Goal: Task Accomplishment & Management: Manage account settings

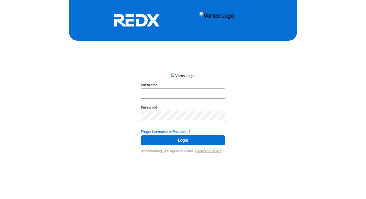
click at [152, 91] on input "Username" at bounding box center [183, 93] width 84 height 9
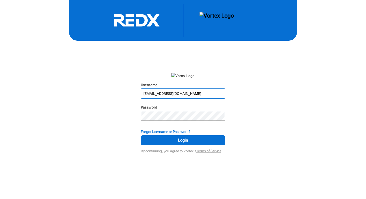
type input "[EMAIL_ADDRESS][DOMAIN_NAME]"
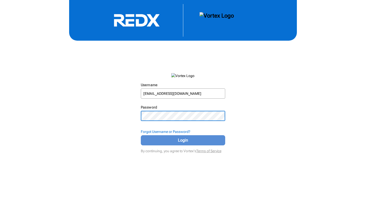
click at [191, 141] on span "Login" at bounding box center [183, 140] width 72 height 6
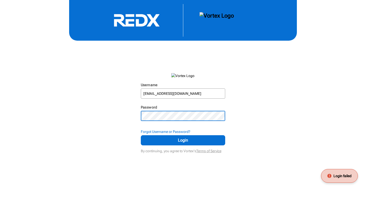
click at [124, 115] on div "Username [EMAIL_ADDRESS][DOMAIN_NAME] N/A Password N/A Forgot Username or Passw…" at bounding box center [183, 77] width 366 height 155
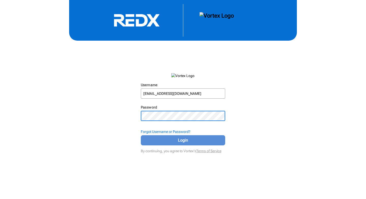
click at [181, 143] on span "Login" at bounding box center [183, 140] width 72 height 6
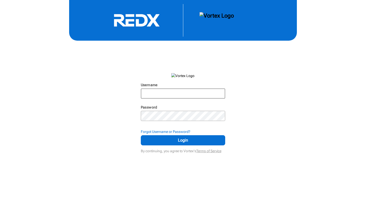
click at [162, 93] on input "Username" at bounding box center [183, 93] width 84 height 9
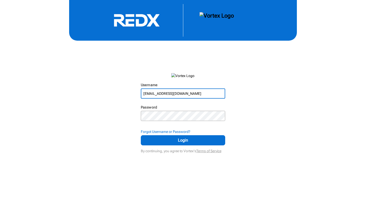
type input "[EMAIL_ADDRESS][DOMAIN_NAME]"
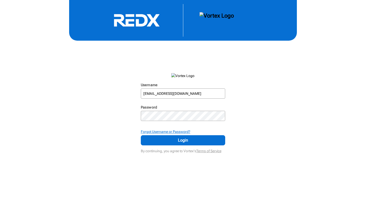
click at [188, 131] on strong "Forgot Username or Password?" at bounding box center [166, 132] width 50 height 4
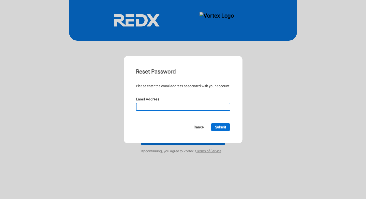
click at [139, 106] on input "Email Address" at bounding box center [183, 106] width 93 height 7
type input "[EMAIL_ADDRESS][DOMAIN_NAME]"
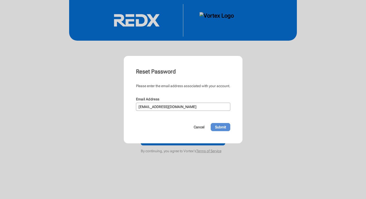
click at [221, 126] on span "Submit" at bounding box center [220, 127] width 11 height 5
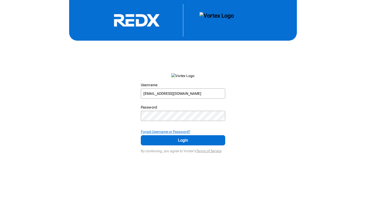
click at [172, 132] on strong "Forgot Username or Password?" at bounding box center [166, 132] width 50 height 4
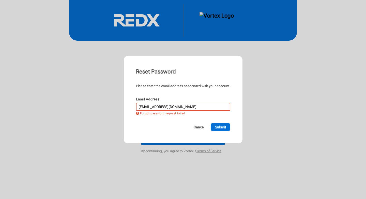
click at [163, 106] on input "[EMAIL_ADDRESS][DOMAIN_NAME]" at bounding box center [183, 106] width 93 height 7
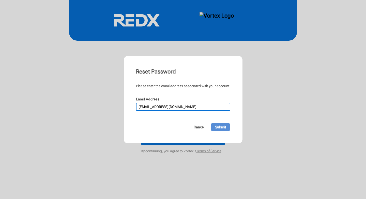
type input "denisebsullivan@gmail.com"
click at [223, 128] on span "Submit" at bounding box center [220, 127] width 11 height 5
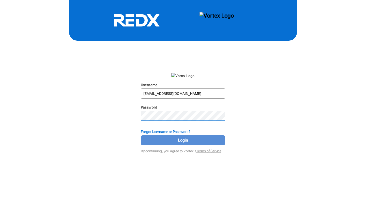
click at [186, 138] on span "Login" at bounding box center [183, 140] width 72 height 6
